Goal: Transaction & Acquisition: Purchase product/service

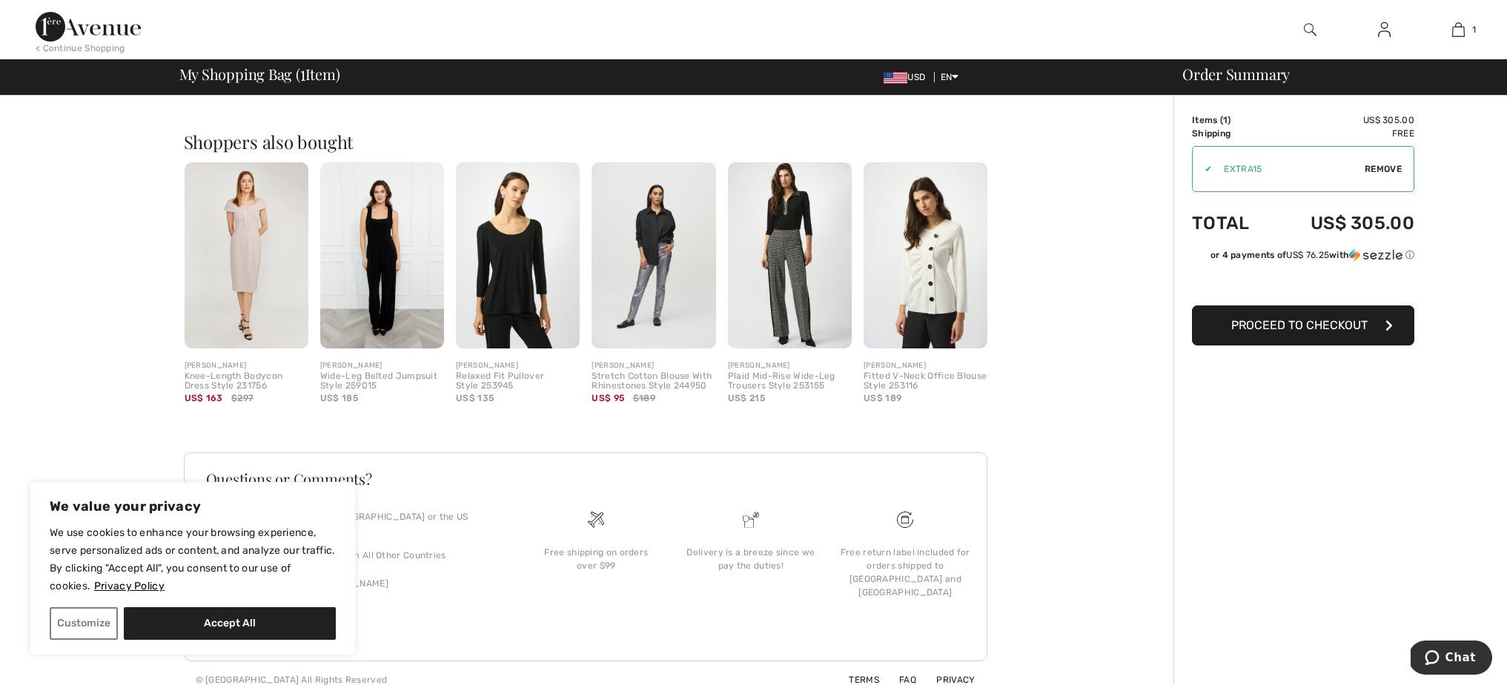
scroll to position [344, 0]
click at [305, 616] on button "Accept All" at bounding box center [230, 623] width 212 height 33
checkbox input "true"
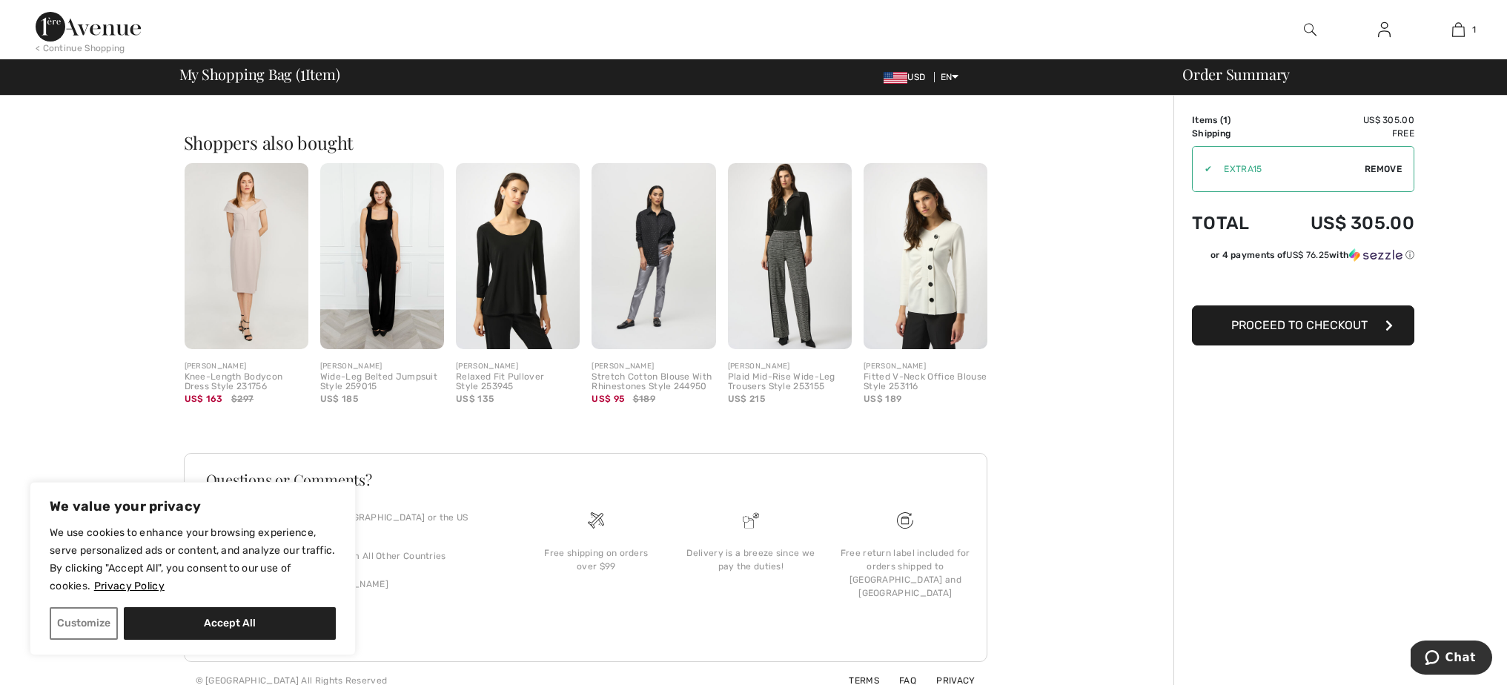
checkbox input "true"
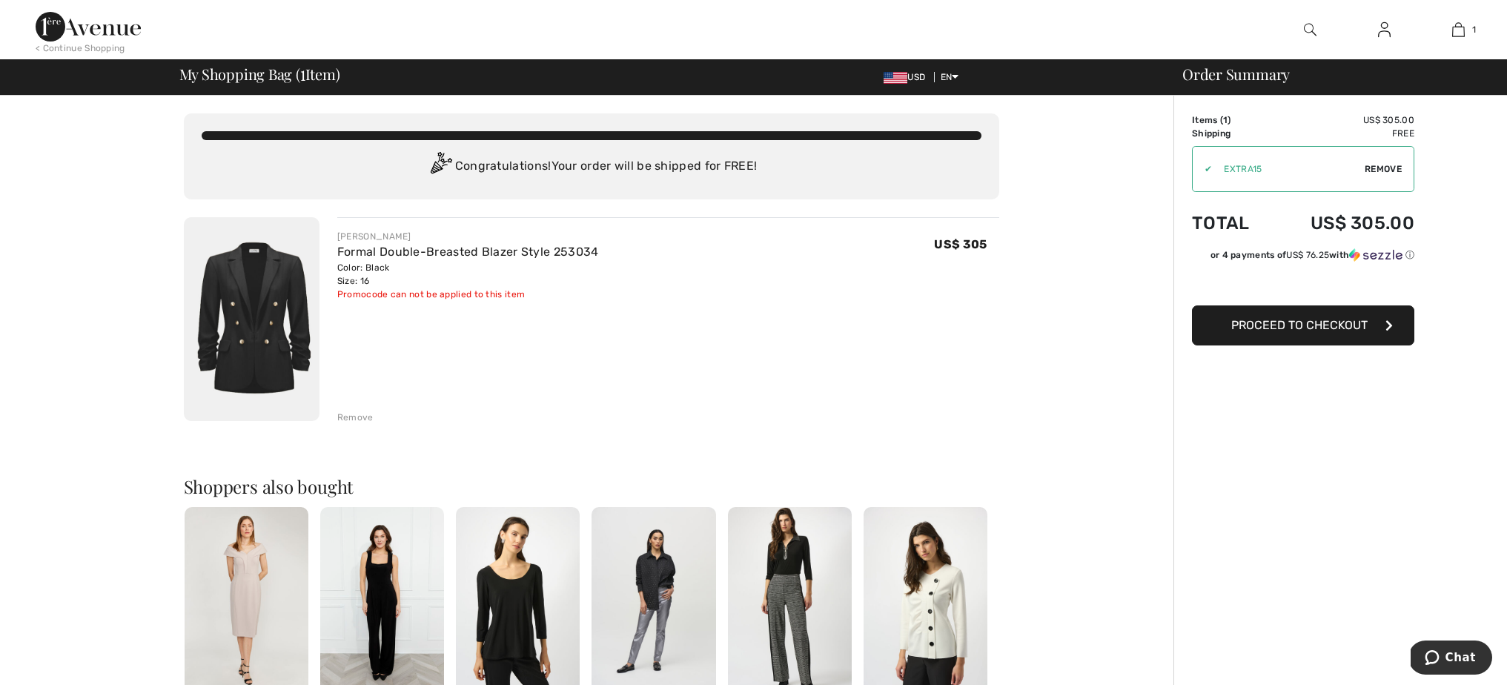
scroll to position [0, 0]
click at [1330, 323] on span "Proceed to Checkout" at bounding box center [1299, 325] width 136 height 14
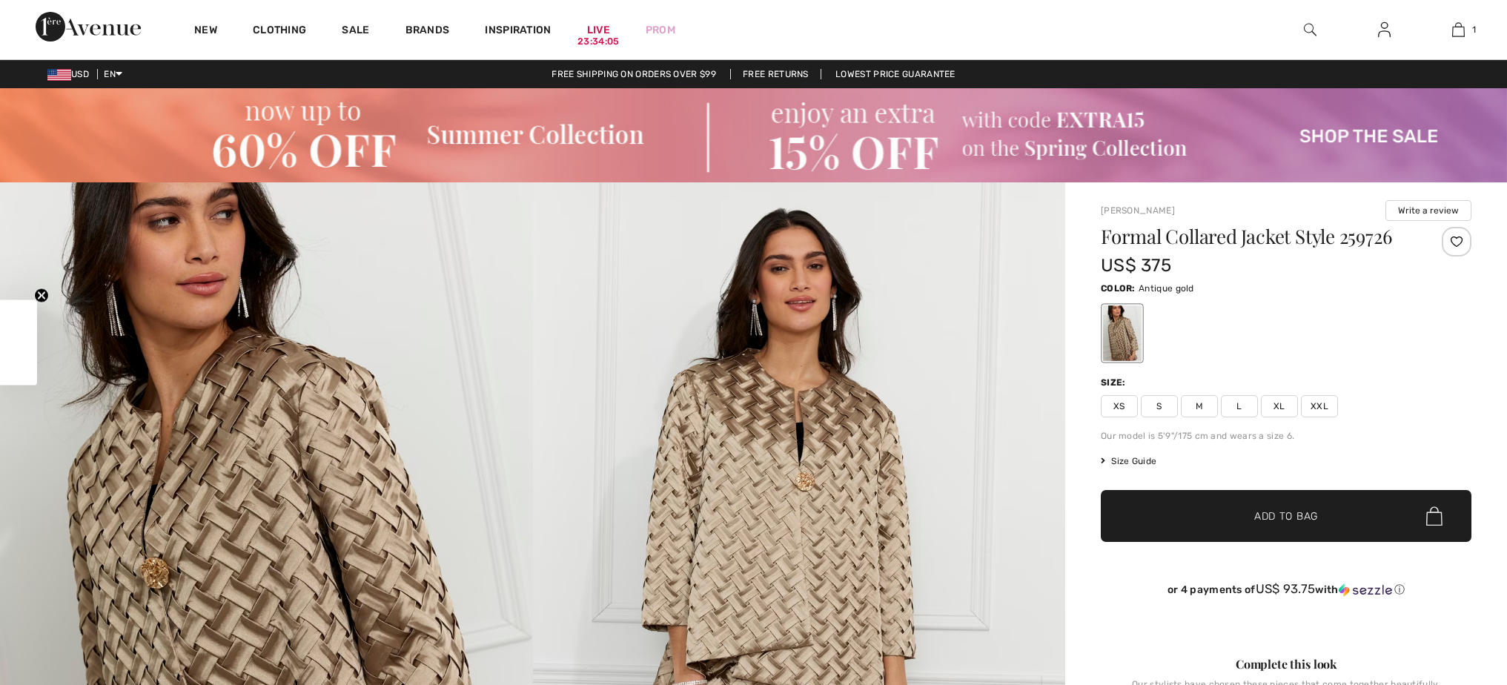
checkbox input "true"
